Goal: Information Seeking & Learning: Learn about a topic

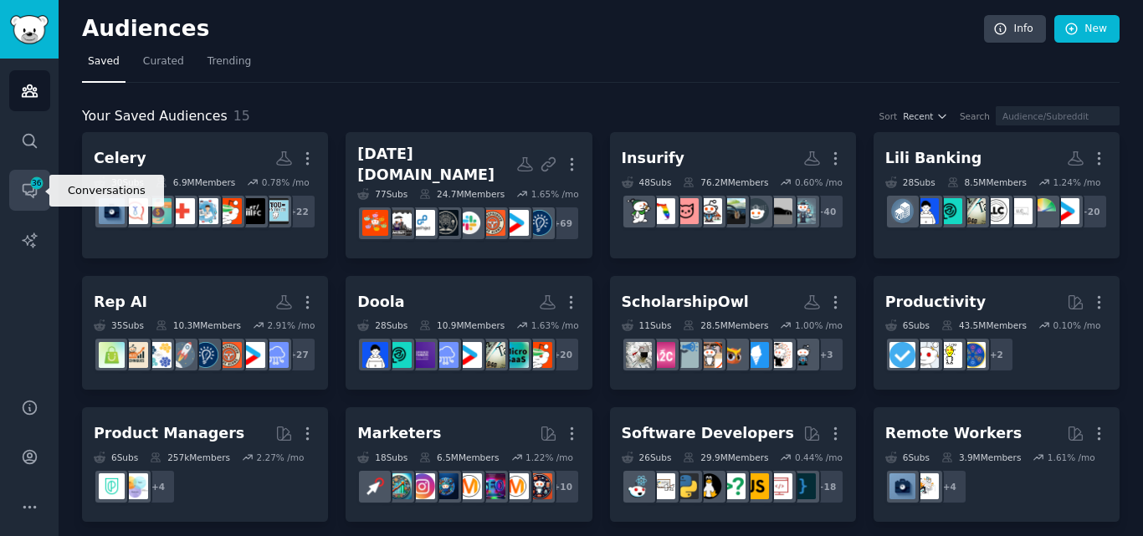
click at [40, 182] on span "36" at bounding box center [36, 183] width 15 height 12
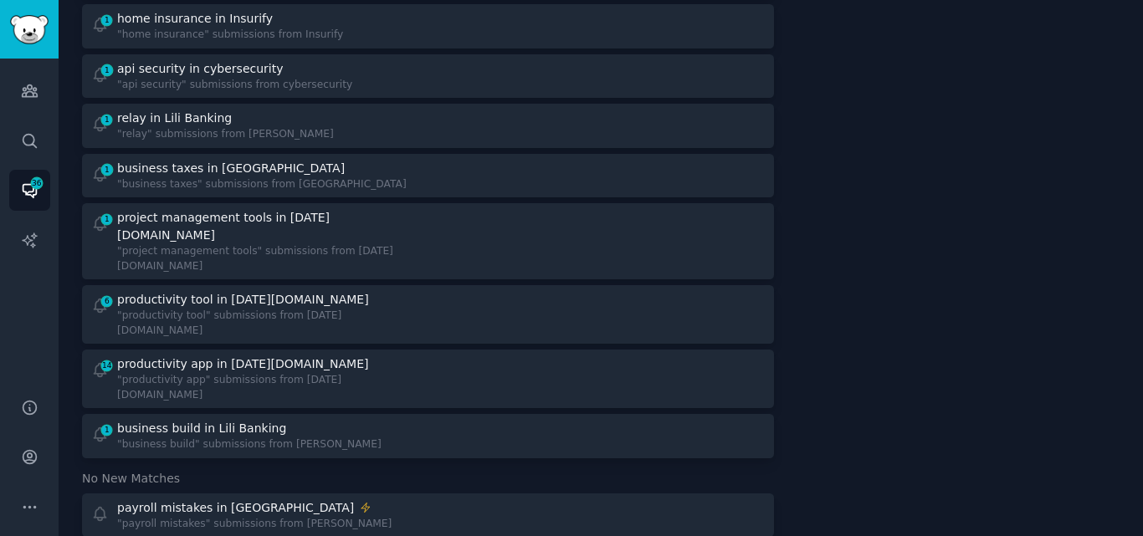
scroll to position [428, 0]
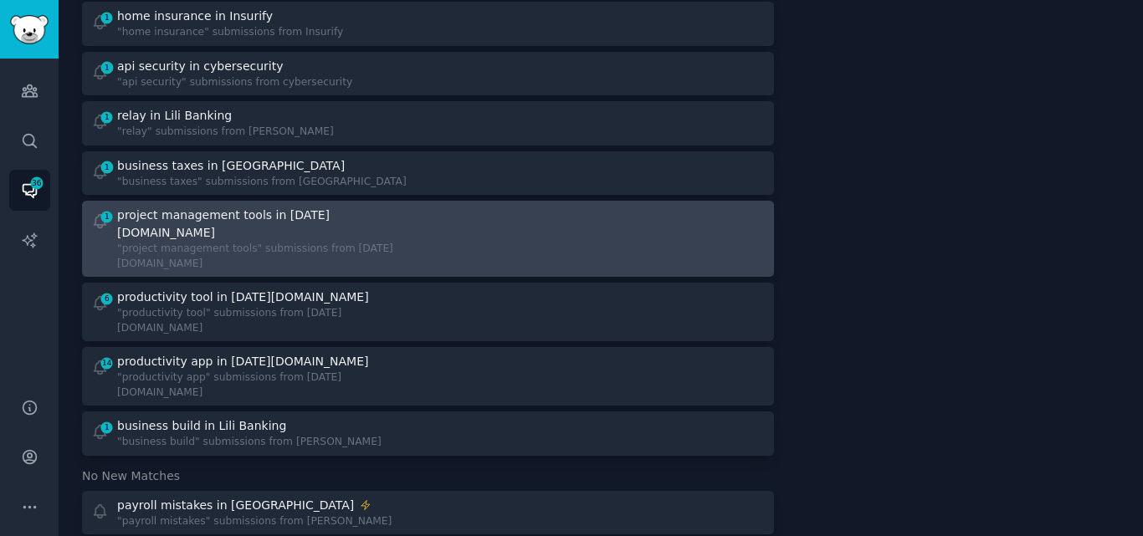
click at [308, 222] on div "project management tools in [DATE][DOMAIN_NAME]" at bounding box center [265, 224] width 296 height 35
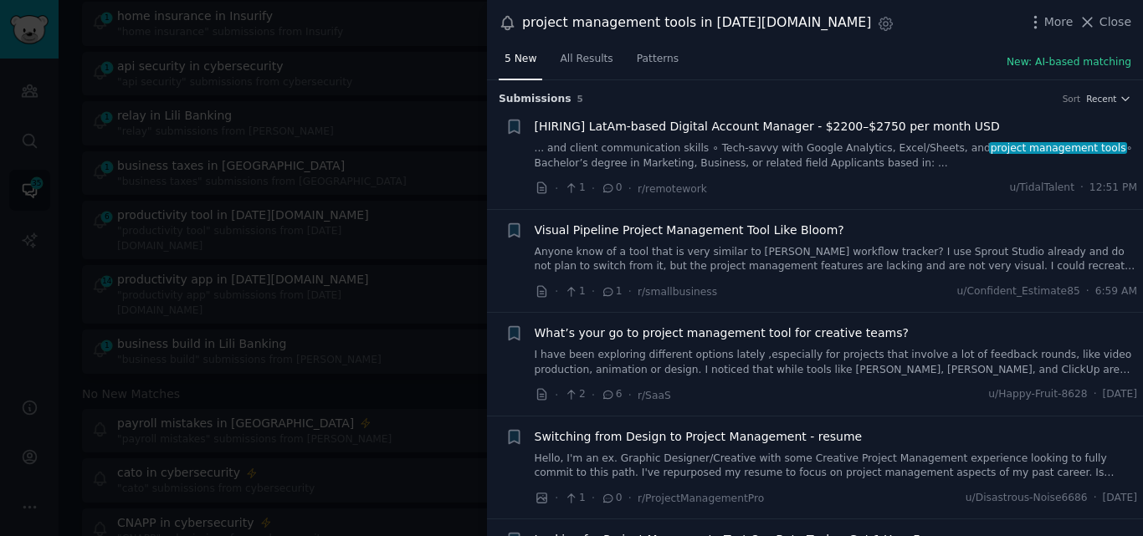
click at [645, 367] on link "I have been exploring different options lately ,especially for projects that in…" at bounding box center [835, 362] width 603 height 29
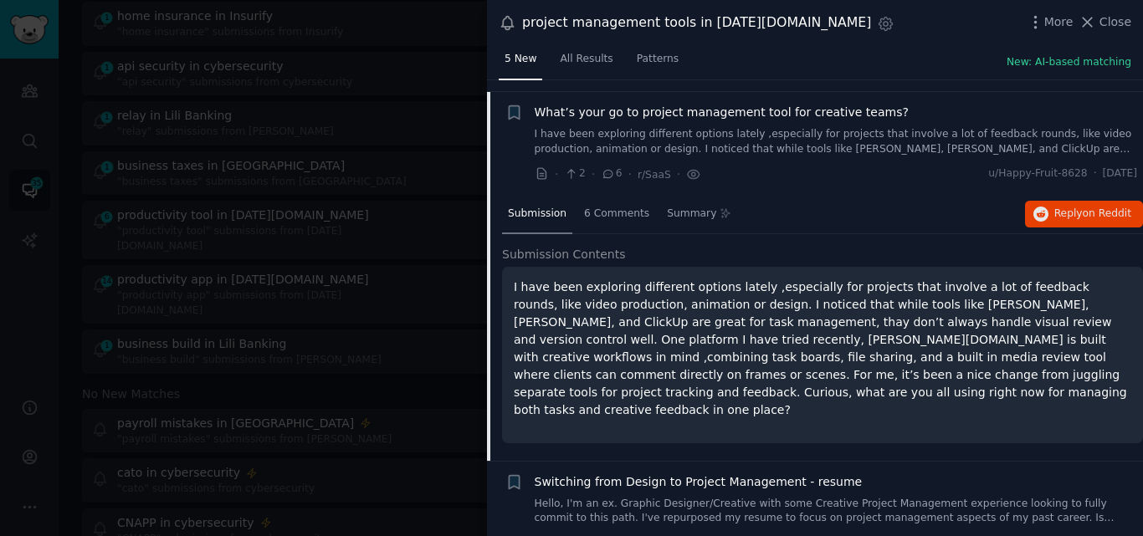
scroll to position [233, 0]
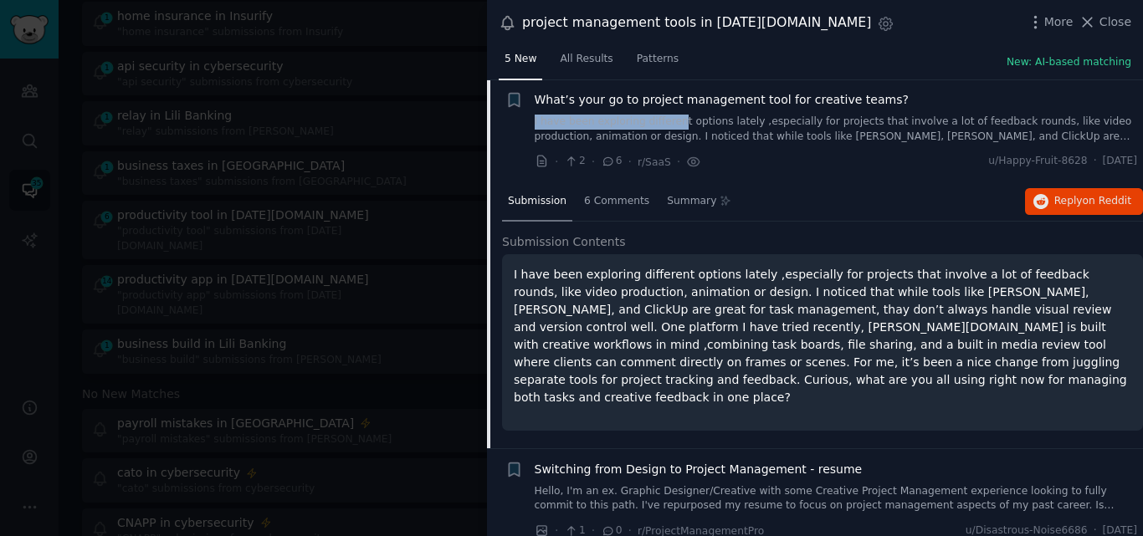
drag, startPoint x: 878, startPoint y: 91, endPoint x: 669, endPoint y: 116, distance: 210.6
click at [669, 116] on div "What’s your go to project management tool for creative teams? I have been explo…" at bounding box center [835, 117] width 603 height 53
drag, startPoint x: 878, startPoint y: 97, endPoint x: 848, endPoint y: 95, distance: 30.2
click at [848, 95] on span "What’s your go to project management tool for creative teams?" at bounding box center [721, 100] width 374 height 18
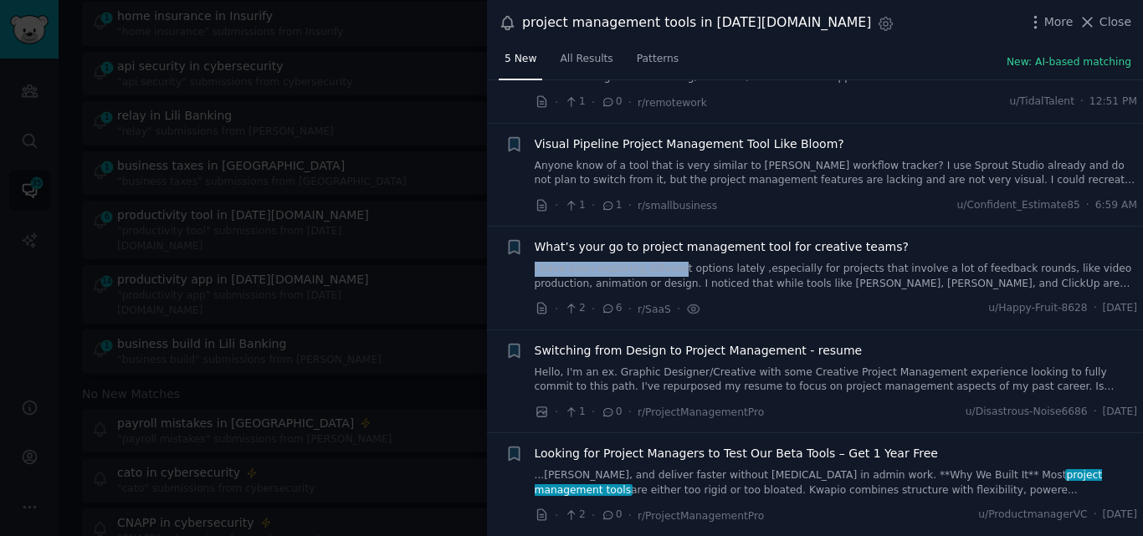
scroll to position [85, 0]
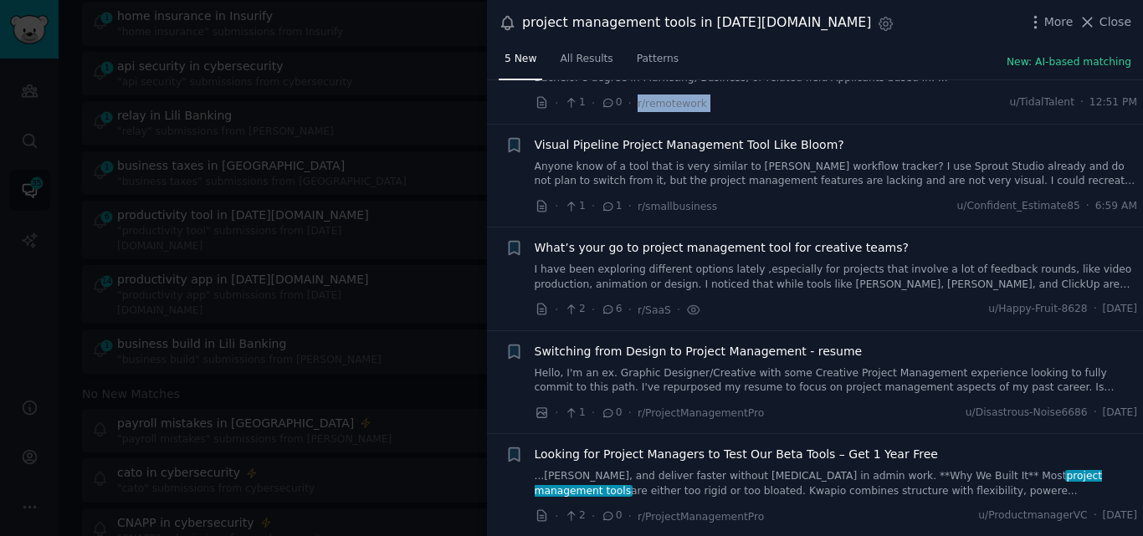
click at [848, 95] on div "· 1 · 0 · r/remotework u/TidalTalent · 12:51 PM" at bounding box center [835, 104] width 603 height 18
click at [681, 248] on span "What’s your go to project management tool for creative teams?" at bounding box center [721, 248] width 374 height 18
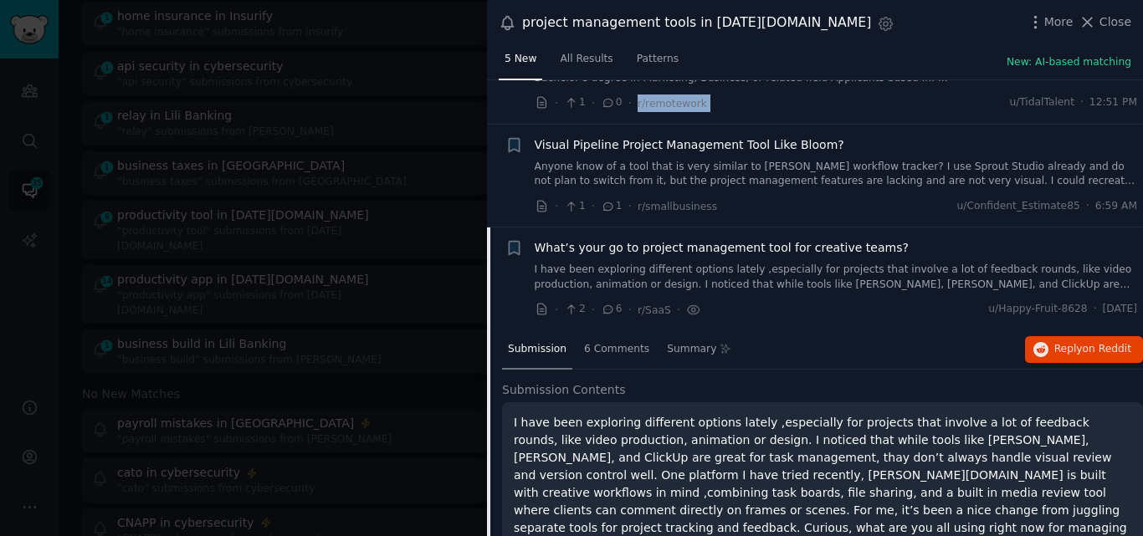
scroll to position [233, 0]
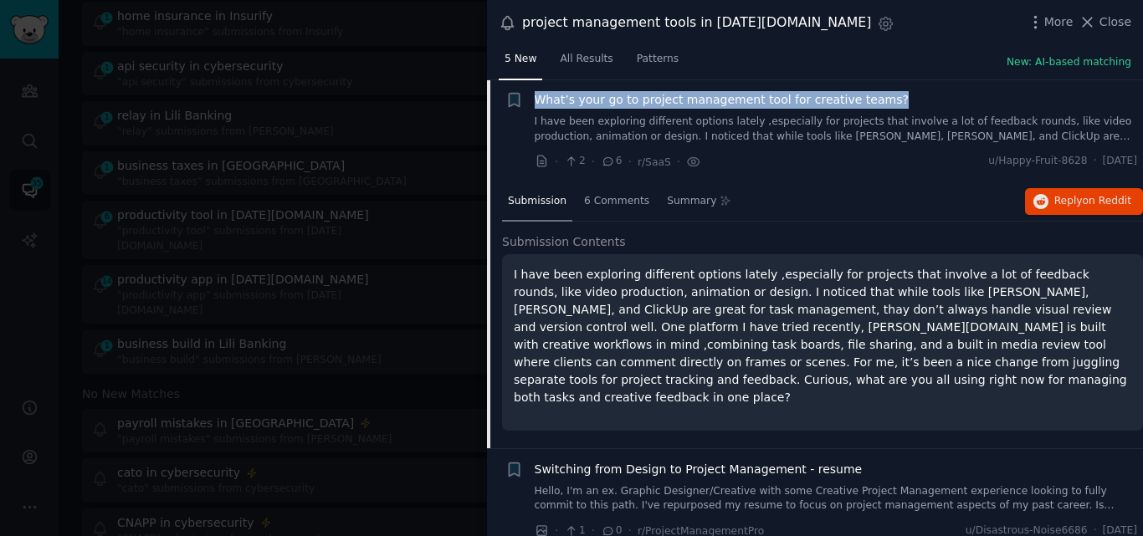
drag, startPoint x: 877, startPoint y: 99, endPoint x: 534, endPoint y: 101, distance: 343.8
click at [534, 101] on div "What’s your go to project management tool for creative teams?" at bounding box center [835, 100] width 603 height 18
copy span "What’s your go to project management tool for creative teams?"
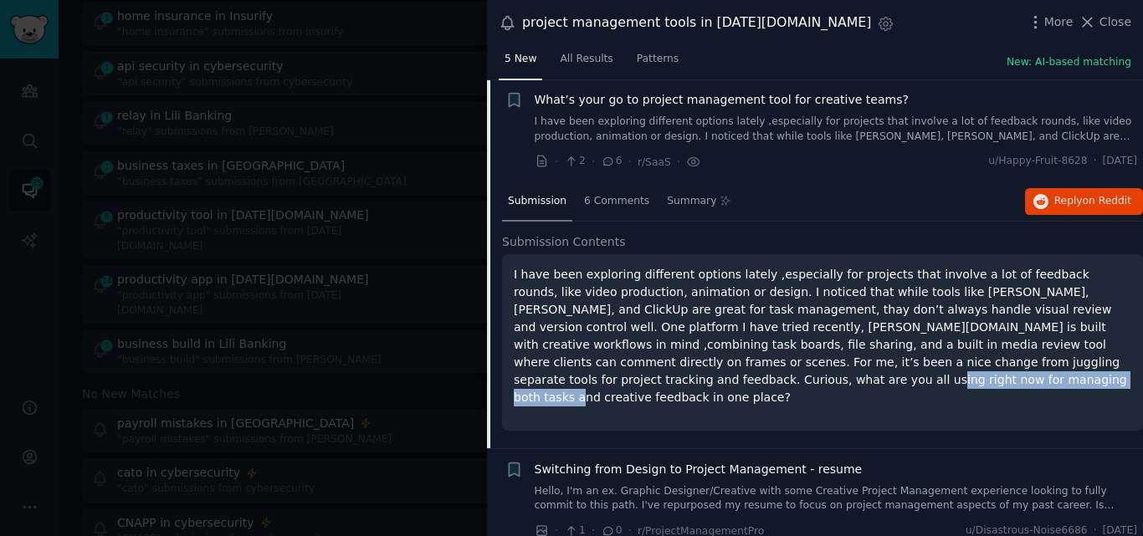
drag, startPoint x: 1007, startPoint y: 364, endPoint x: 625, endPoint y: 381, distance: 382.6
click at [625, 381] on p "I have been exploring different options lately ,especially for projects that in…" at bounding box center [822, 336] width 617 height 141
copy p "asks and creative feedback in one place"
click at [626, 100] on span "What’s your go to project management tool for creative teams?" at bounding box center [721, 100] width 374 height 18
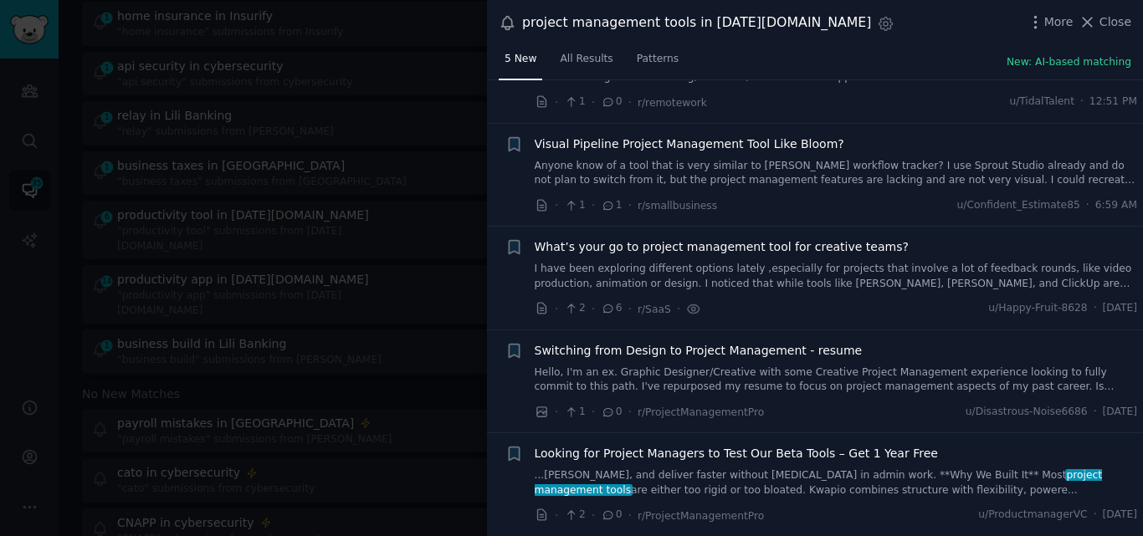
scroll to position [85, 0]
click at [1106, 18] on span "Close" at bounding box center [1115, 22] width 32 height 18
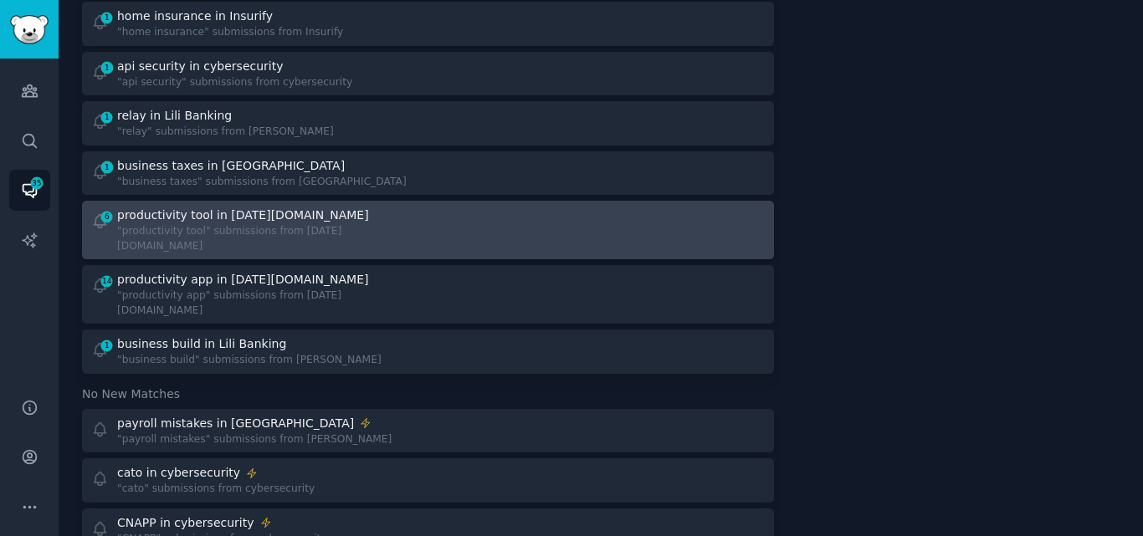
click at [376, 215] on div "6 productivity tool in Monday.com "productivity tool" submissions from Monday.c…" at bounding box center [253, 230] width 325 height 47
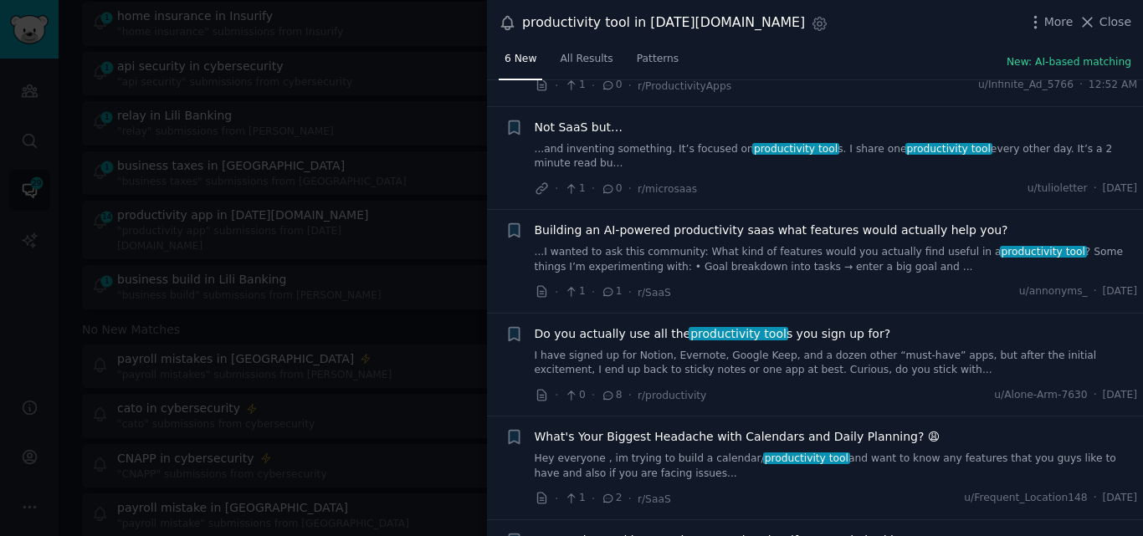
scroll to position [174, 0]
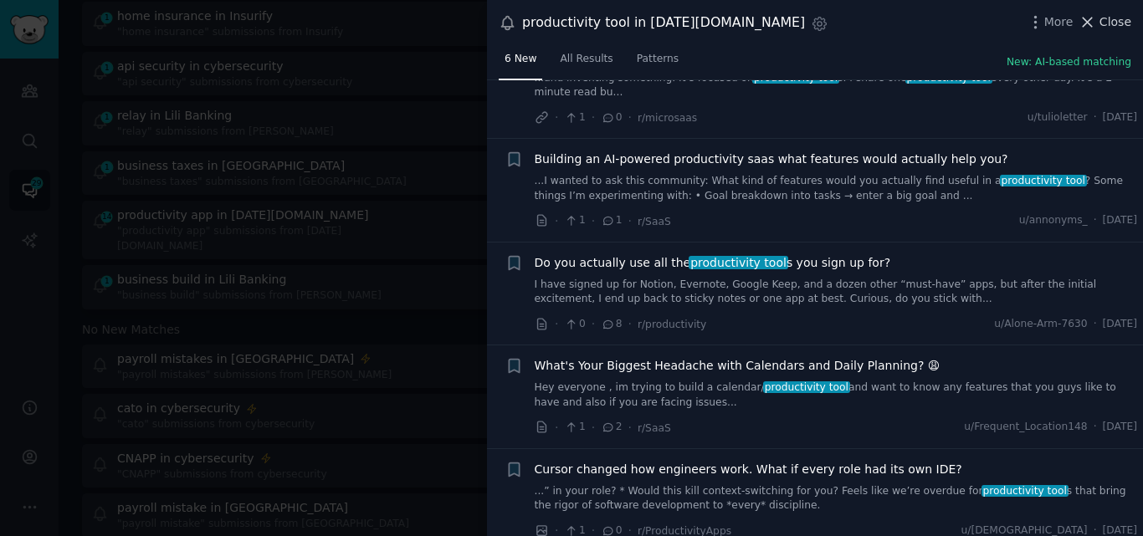
click at [1100, 21] on button "Close" at bounding box center [1104, 22] width 53 height 18
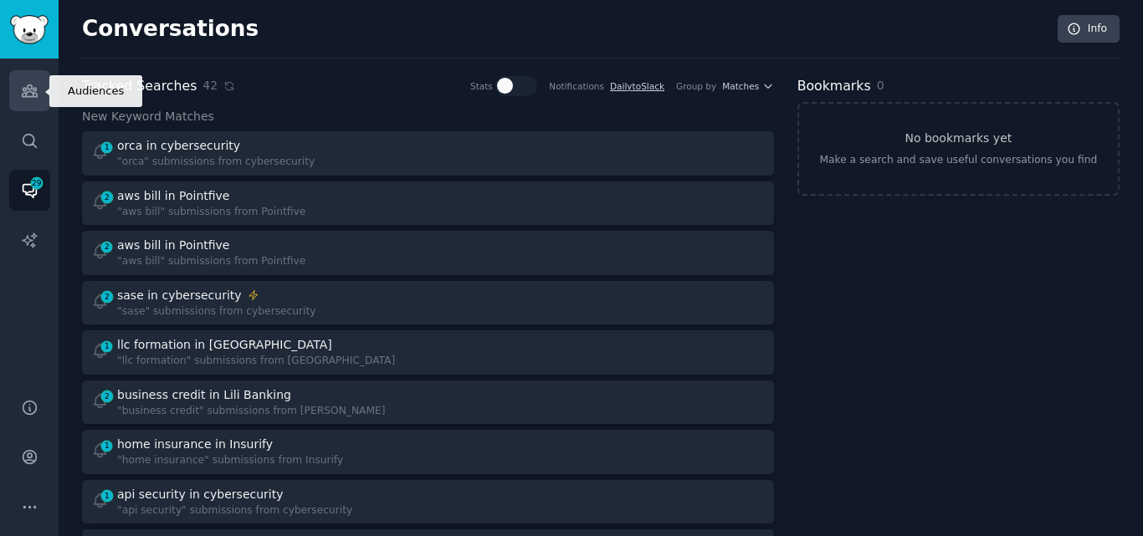
click at [27, 105] on link "Audiences" at bounding box center [29, 90] width 41 height 41
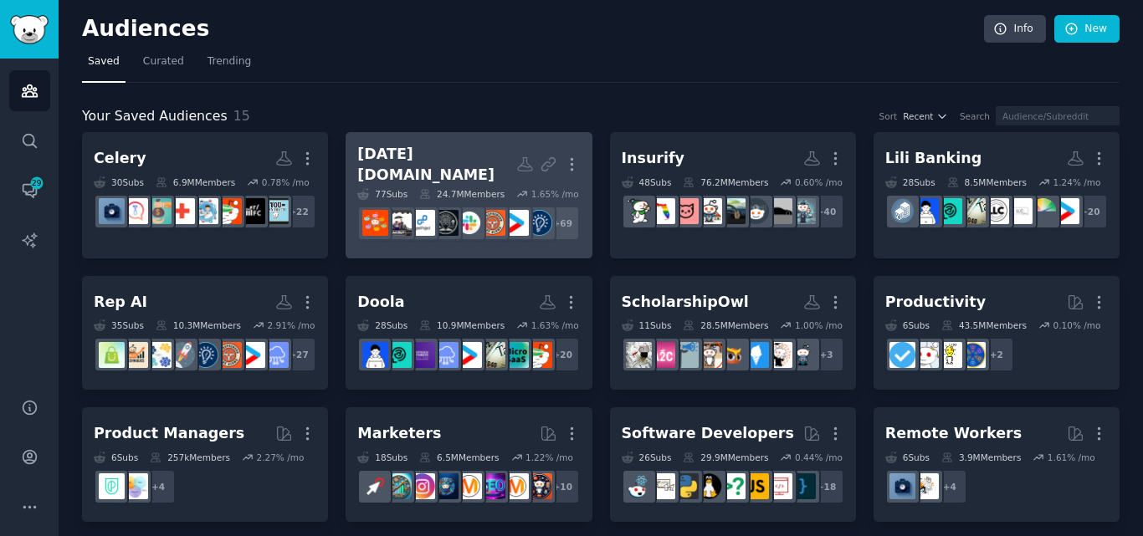
click at [420, 173] on div "Monday.com More 77 Sub s 24.7M Members 1.65 % /mo + 69" at bounding box center [468, 195] width 222 height 103
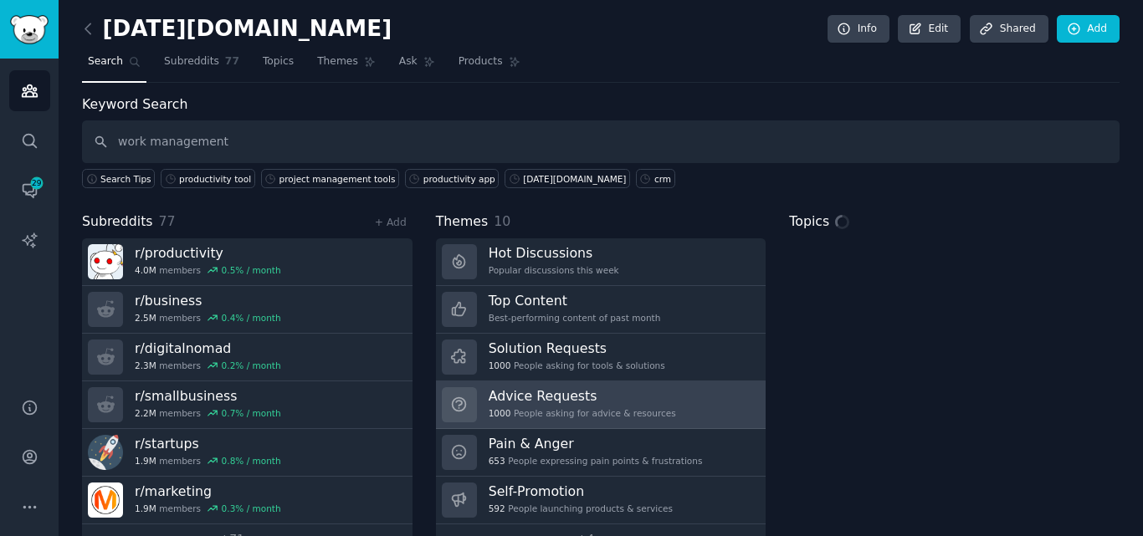
type input "work management"
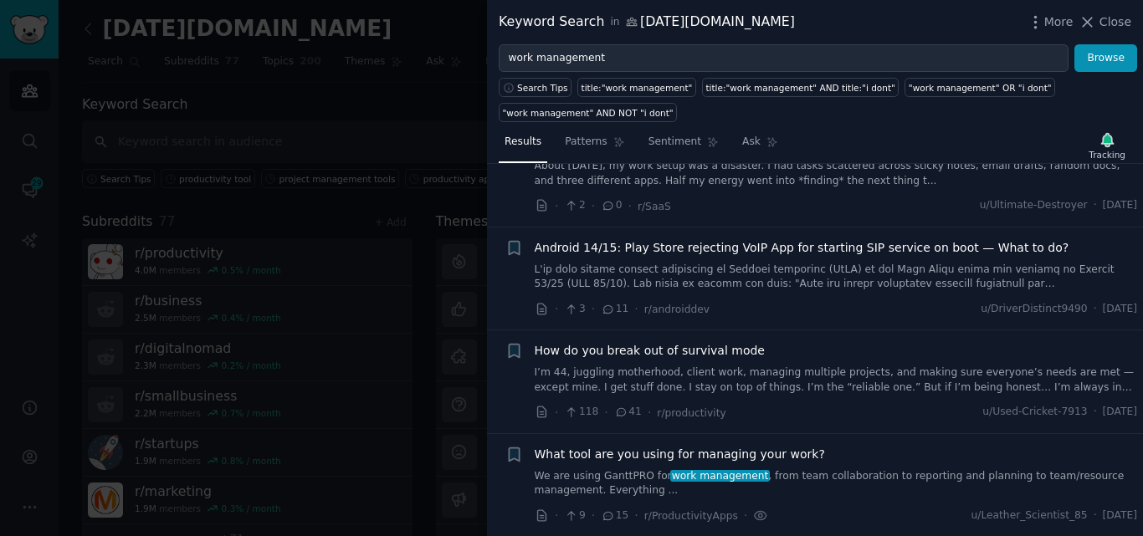
scroll to position [211, 0]
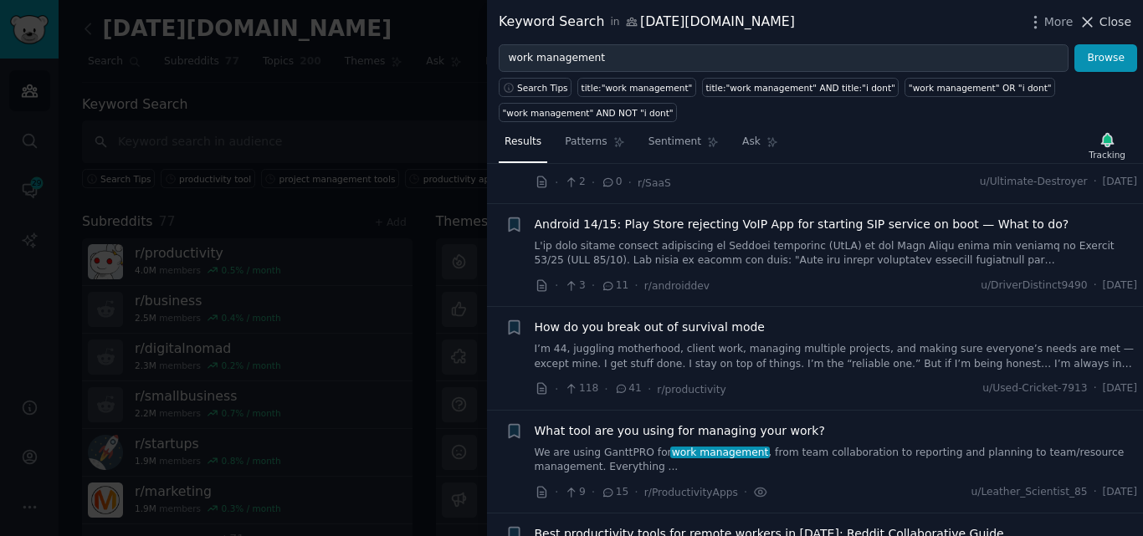
click at [1096, 18] on icon at bounding box center [1087, 22] width 18 height 18
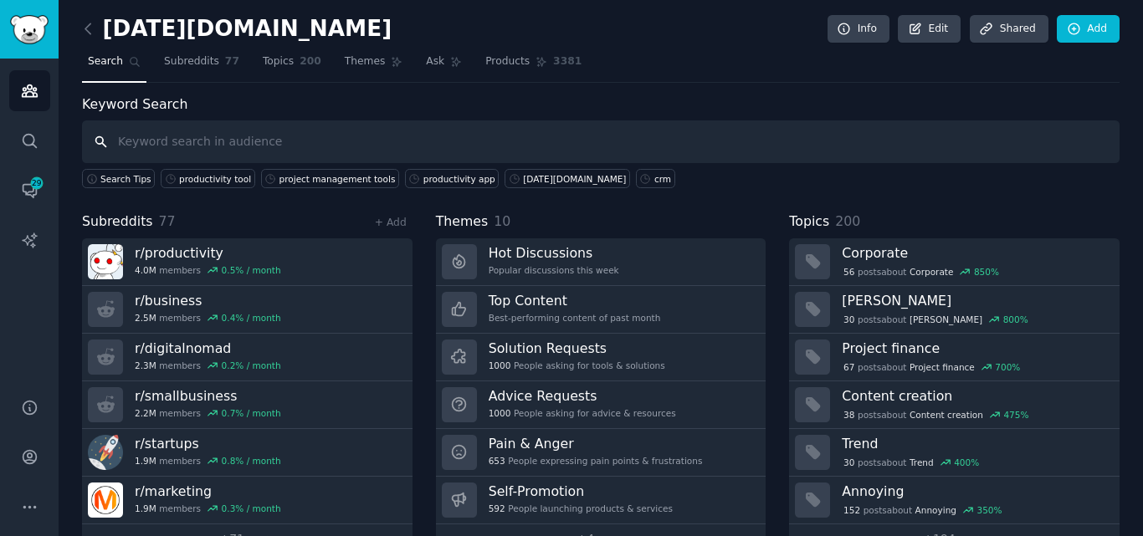
click at [427, 148] on input "text" at bounding box center [600, 141] width 1037 height 43
type input "task management"
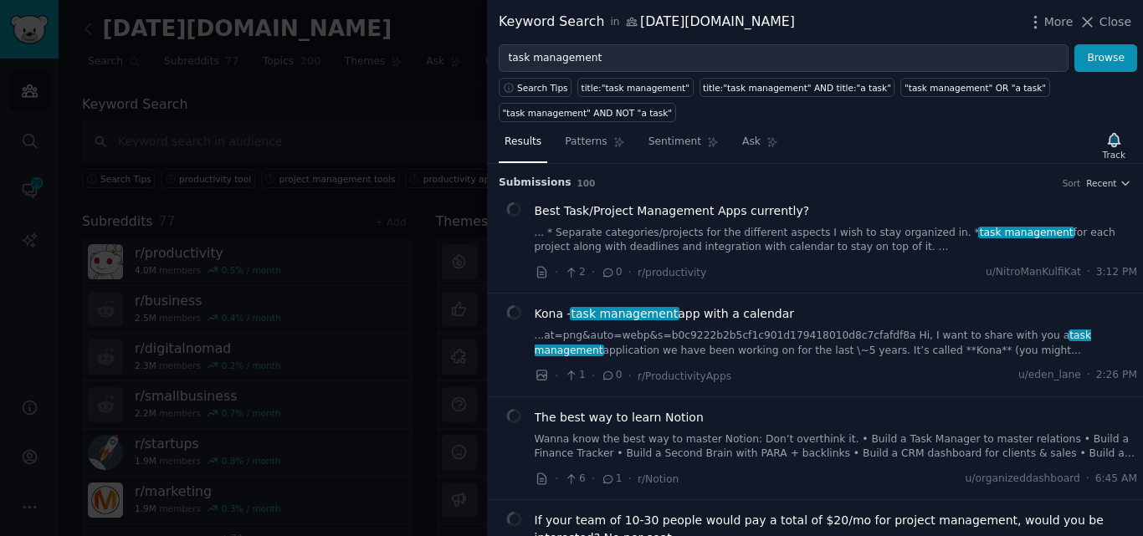
click at [1115, 119] on div "Search Tips title:"task management" title:"task management" AND title:"a task" …" at bounding box center [815, 97] width 656 height 50
click at [1121, 149] on div "Track" at bounding box center [1113, 155] width 23 height 12
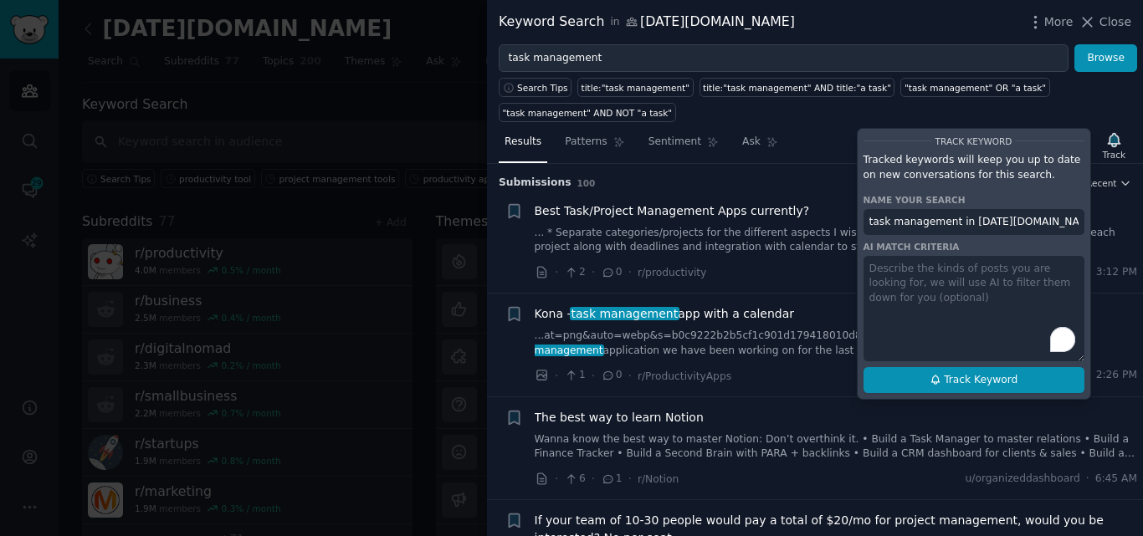
click at [982, 383] on span "Track Keyword" at bounding box center [980, 380] width 74 height 15
type input "task management in Monday.com"
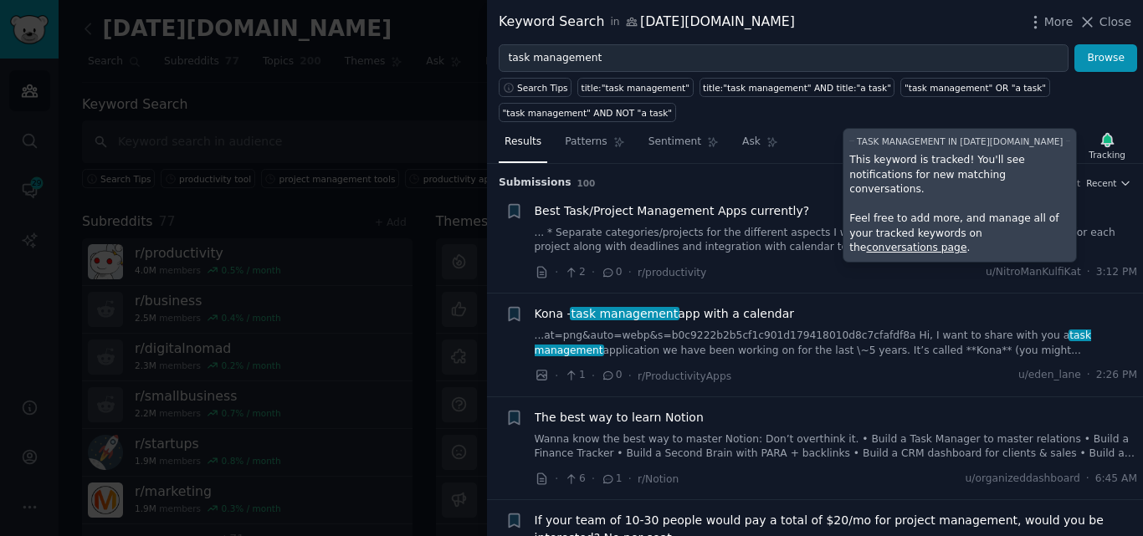
click at [735, 228] on link "... * Separate categories/projects for the different aspects I wish to stay org…" at bounding box center [835, 240] width 603 height 29
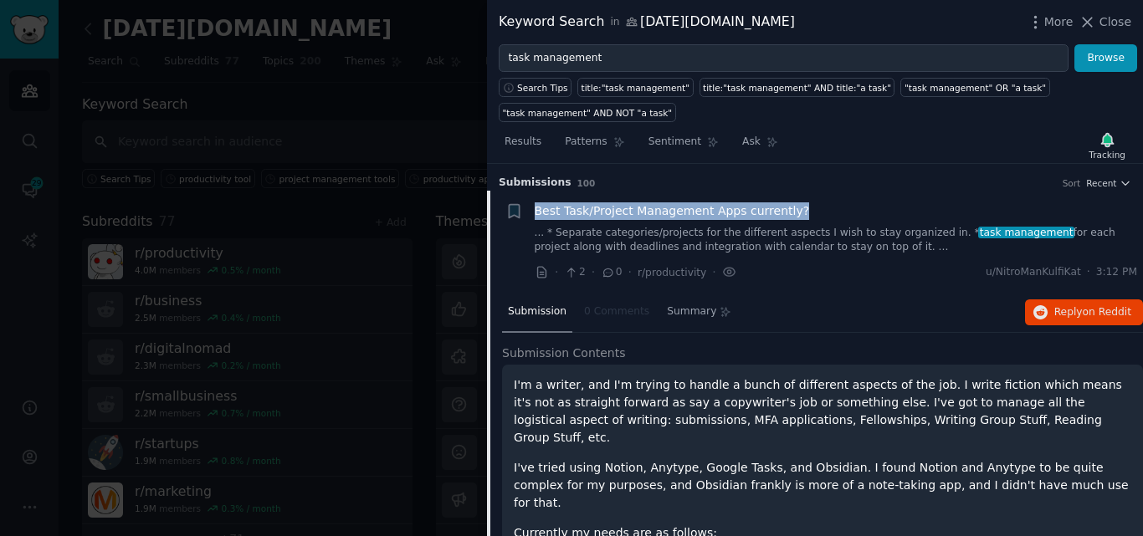
drag, startPoint x: 810, startPoint y: 215, endPoint x: 536, endPoint y: 211, distance: 273.5
click at [536, 211] on div "Best Task/Project Management Apps currently?" at bounding box center [835, 211] width 603 height 18
copy span "Best Task/Project Management Apps currently?"
click at [741, 210] on span "Best Task/Project Management Apps currently?" at bounding box center [671, 211] width 275 height 18
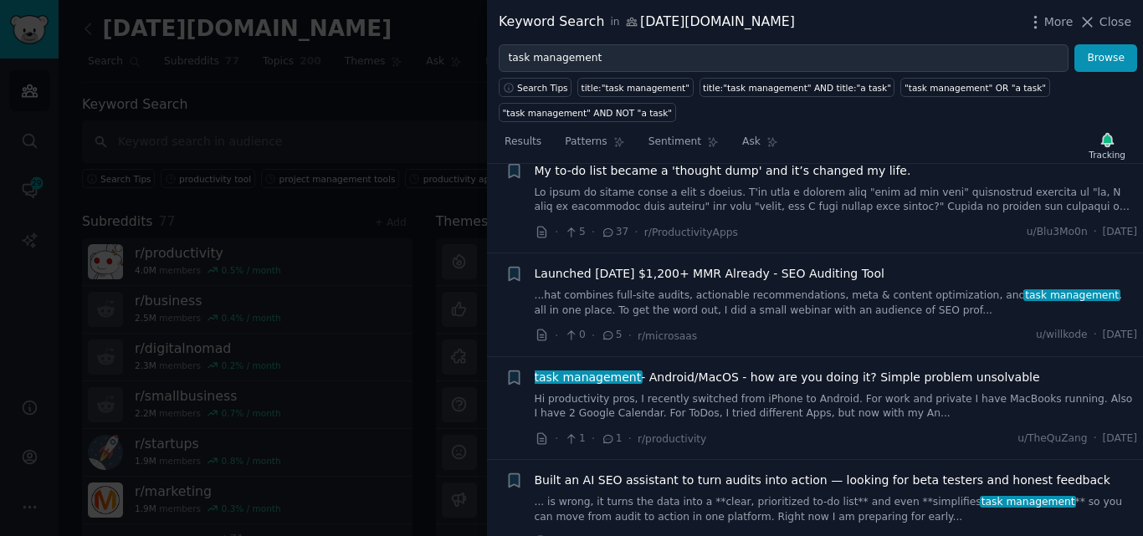
scroll to position [2037, 0]
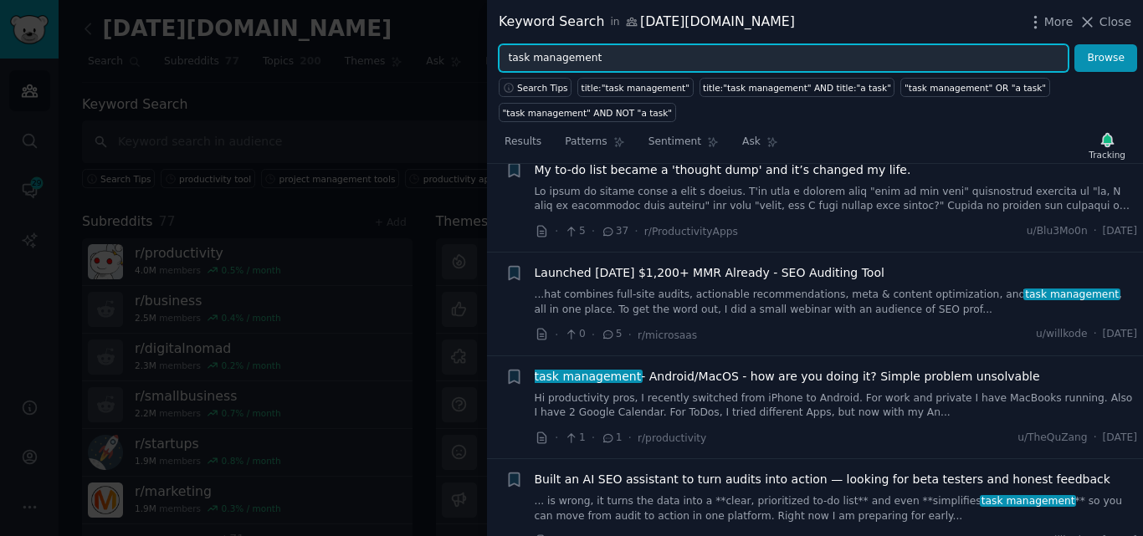
click at [601, 60] on input "task management" at bounding box center [784, 58] width 570 height 28
type input "crm"
click at [1074, 44] on button "Browse" at bounding box center [1105, 58] width 63 height 28
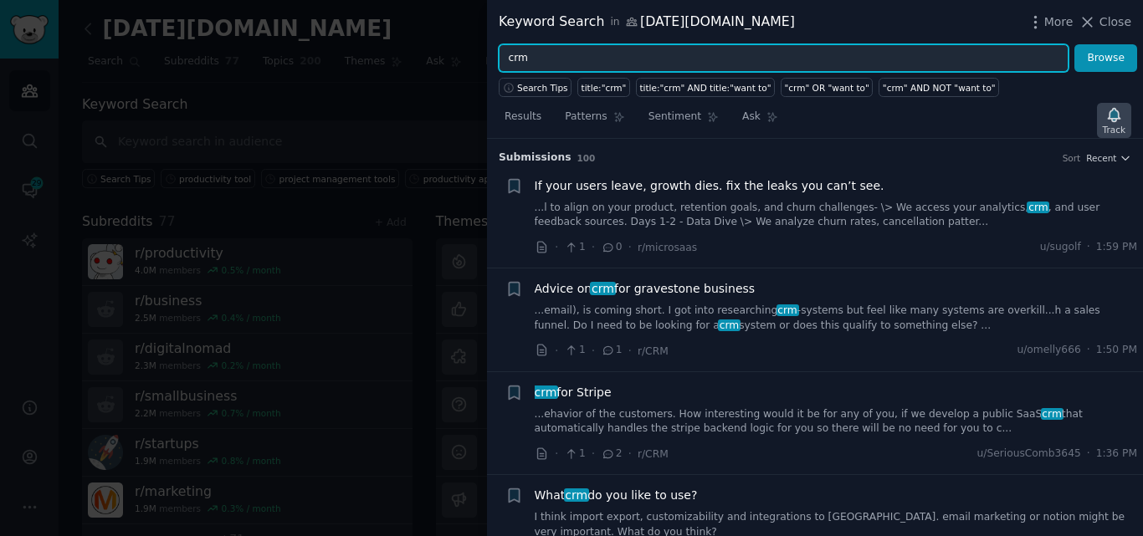
click at [1112, 110] on icon "button" at bounding box center [1113, 114] width 12 height 13
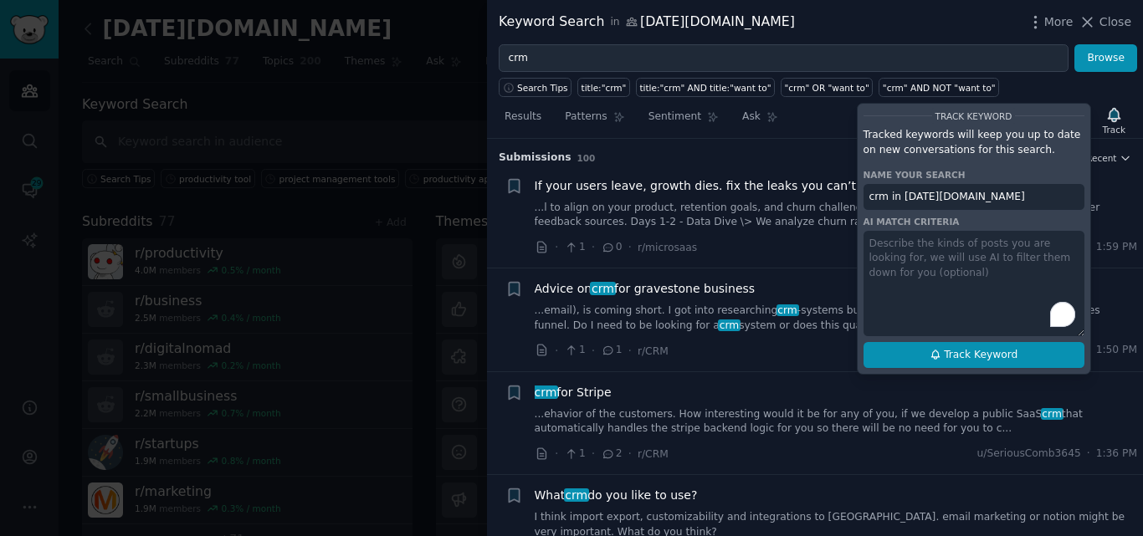
click at [973, 364] on button "Track Keyword" at bounding box center [973, 355] width 221 height 27
type input "crm in Monday.com"
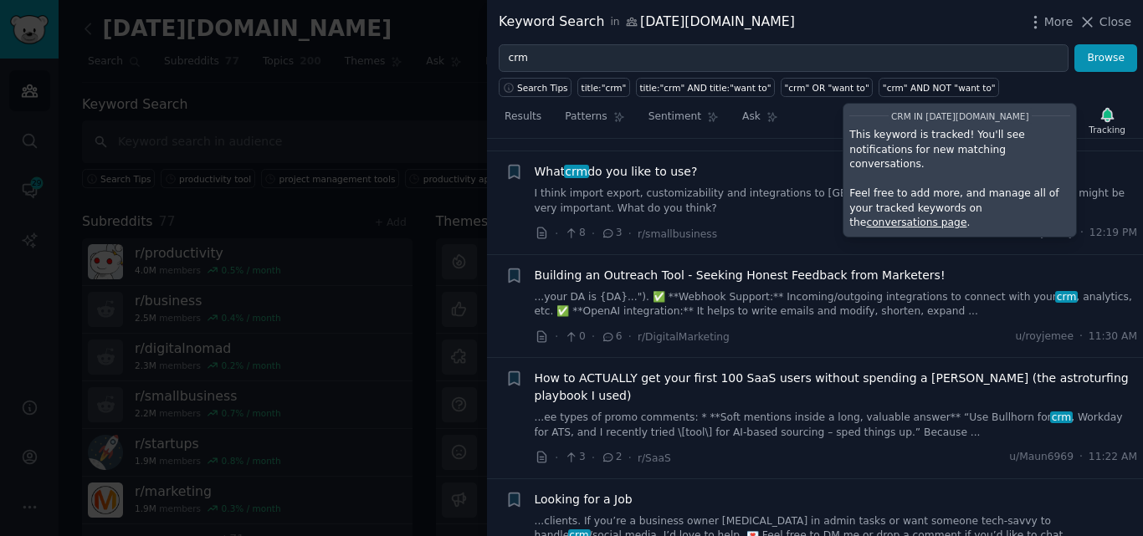
scroll to position [325, 0]
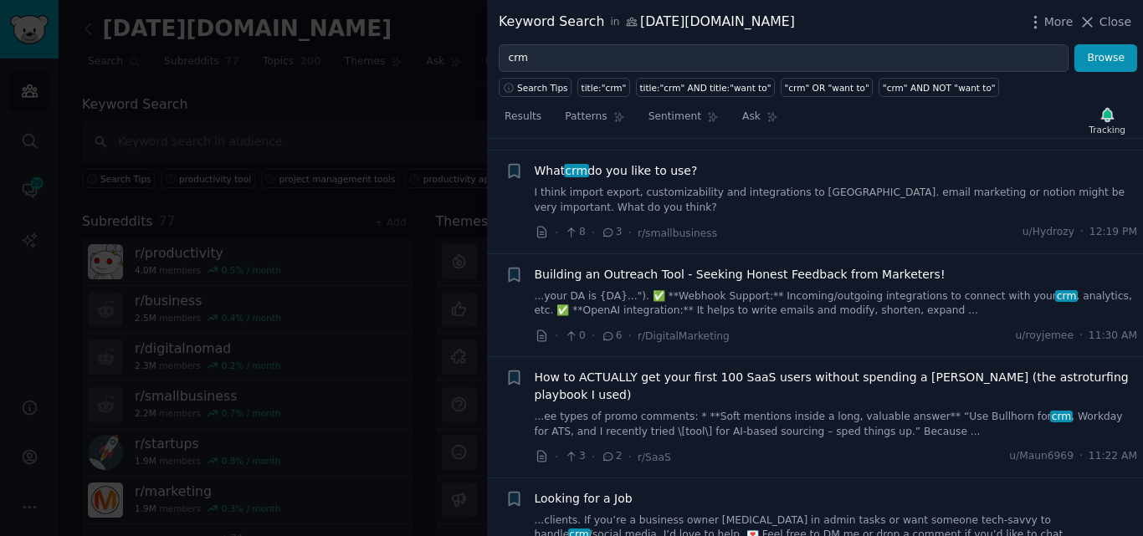
click at [650, 186] on link "I think import export, customizability and integrations to eg. email marketing …" at bounding box center [835, 200] width 603 height 29
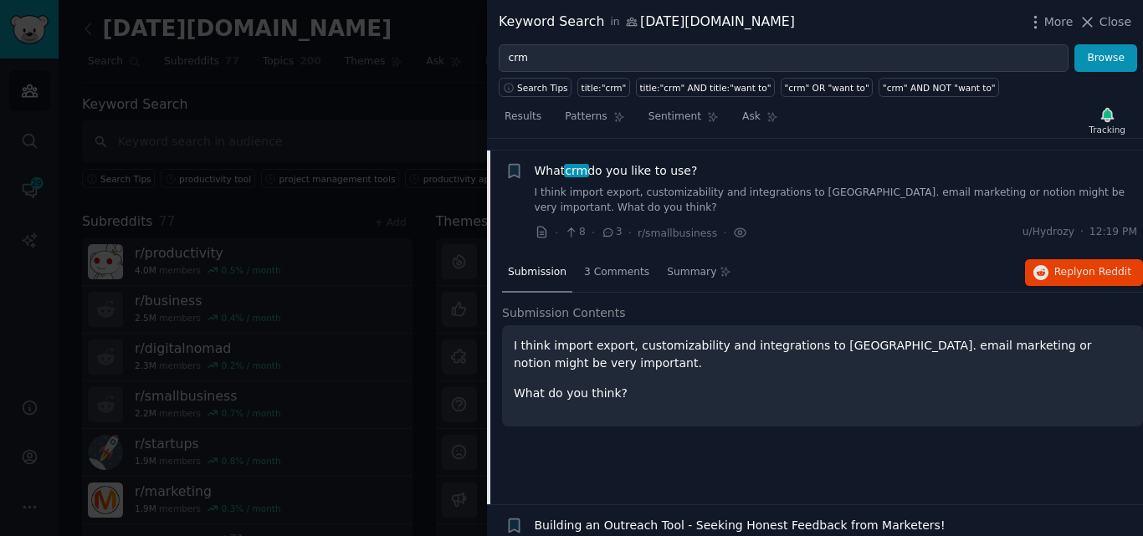
scroll to position [336, 0]
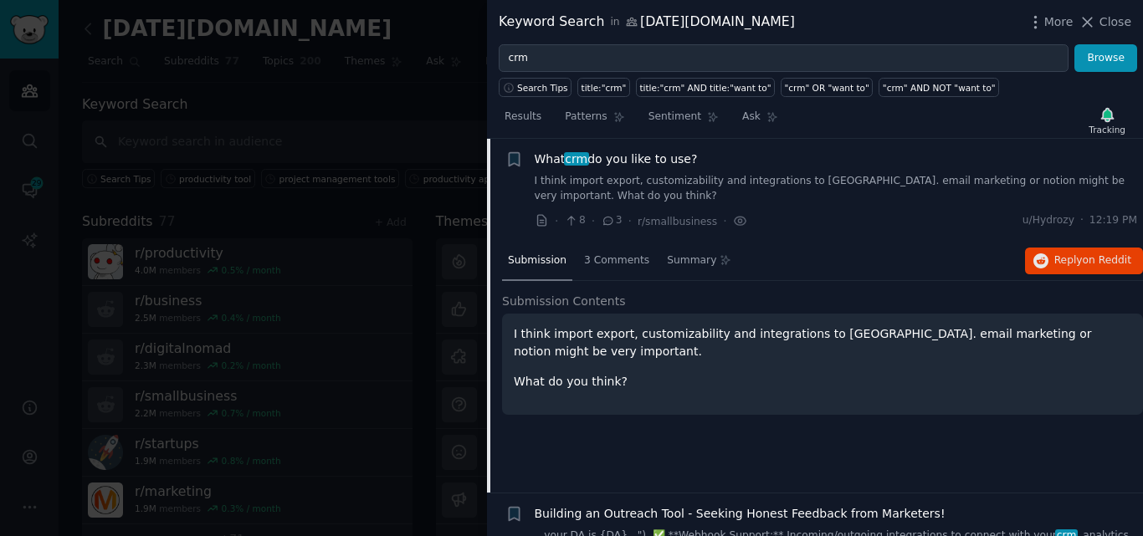
drag, startPoint x: 711, startPoint y: 154, endPoint x: 534, endPoint y: 158, distance: 176.5
click at [534, 158] on div "What crm do you like to use?" at bounding box center [835, 160] width 603 height 18
copy span "What crm do you like to use?"
